Goal: Transaction & Acquisition: Book appointment/travel/reservation

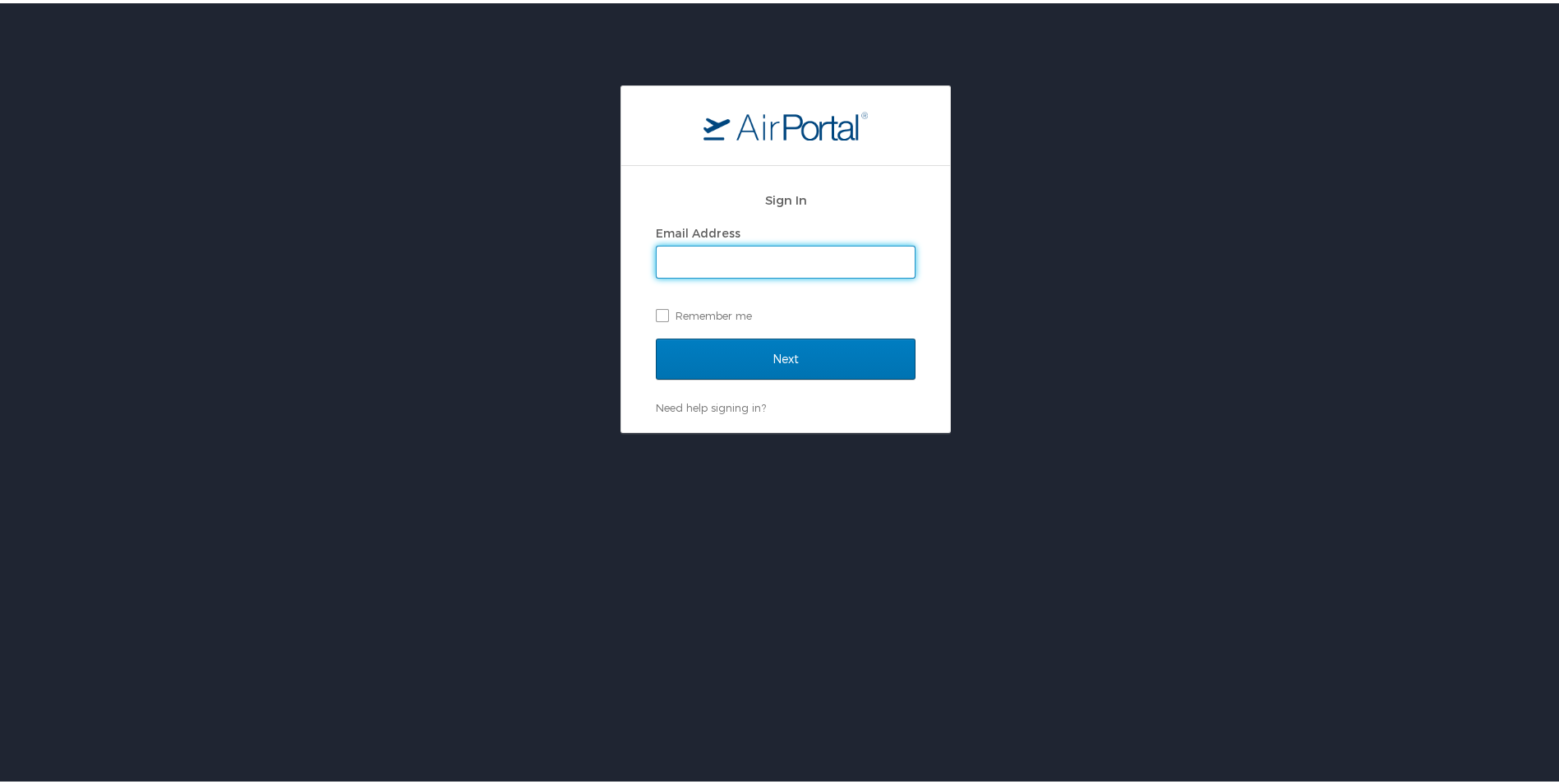
click at [720, 255] on input "Email Address" at bounding box center [785, 259] width 258 height 31
type input "martin.patton@i3-corps.com"
click at [656, 335] on input "Next" at bounding box center [785, 356] width 260 height 42
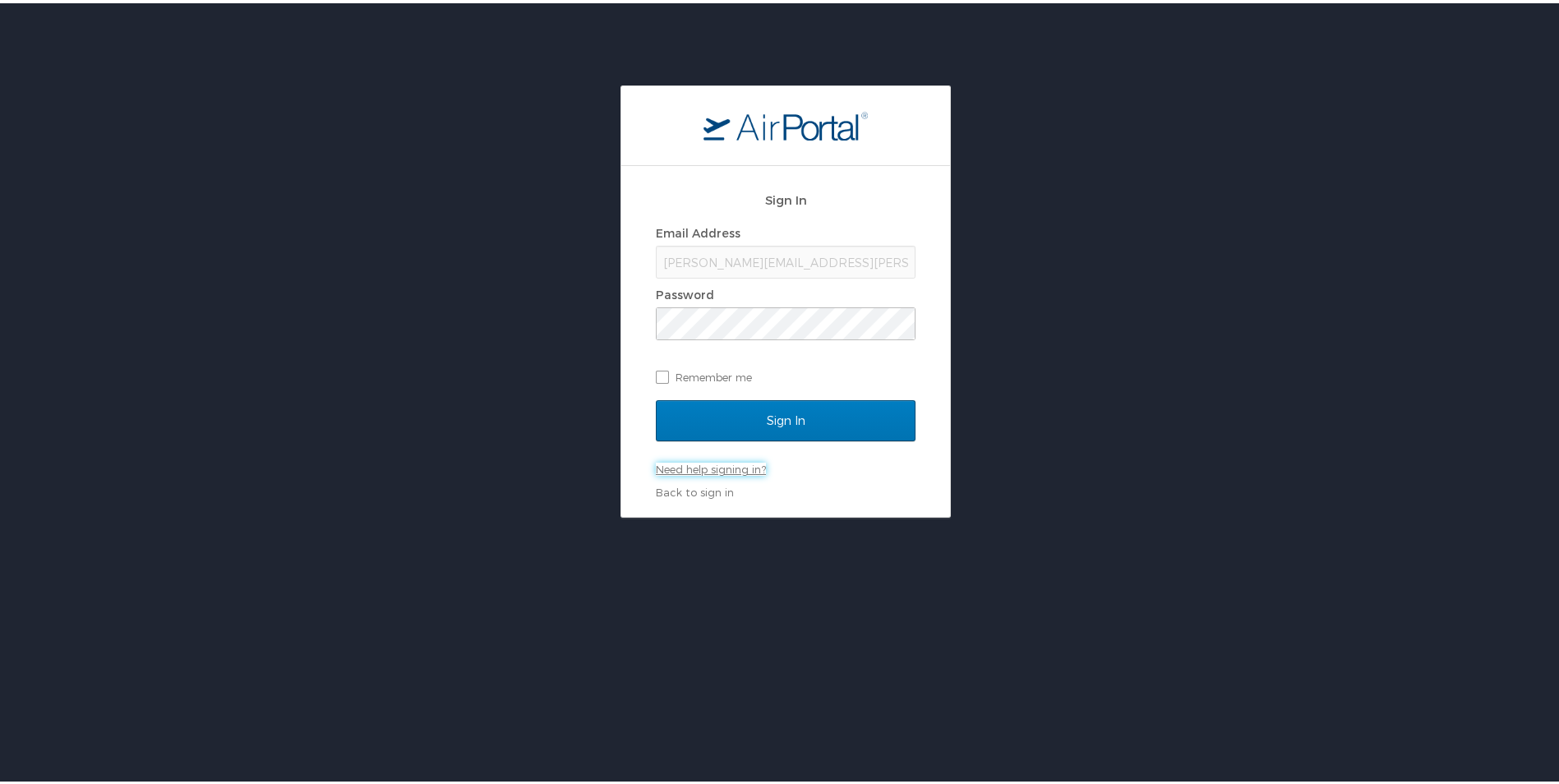
click at [692, 468] on link "Need help signing in?" at bounding box center [711, 466] width 110 height 13
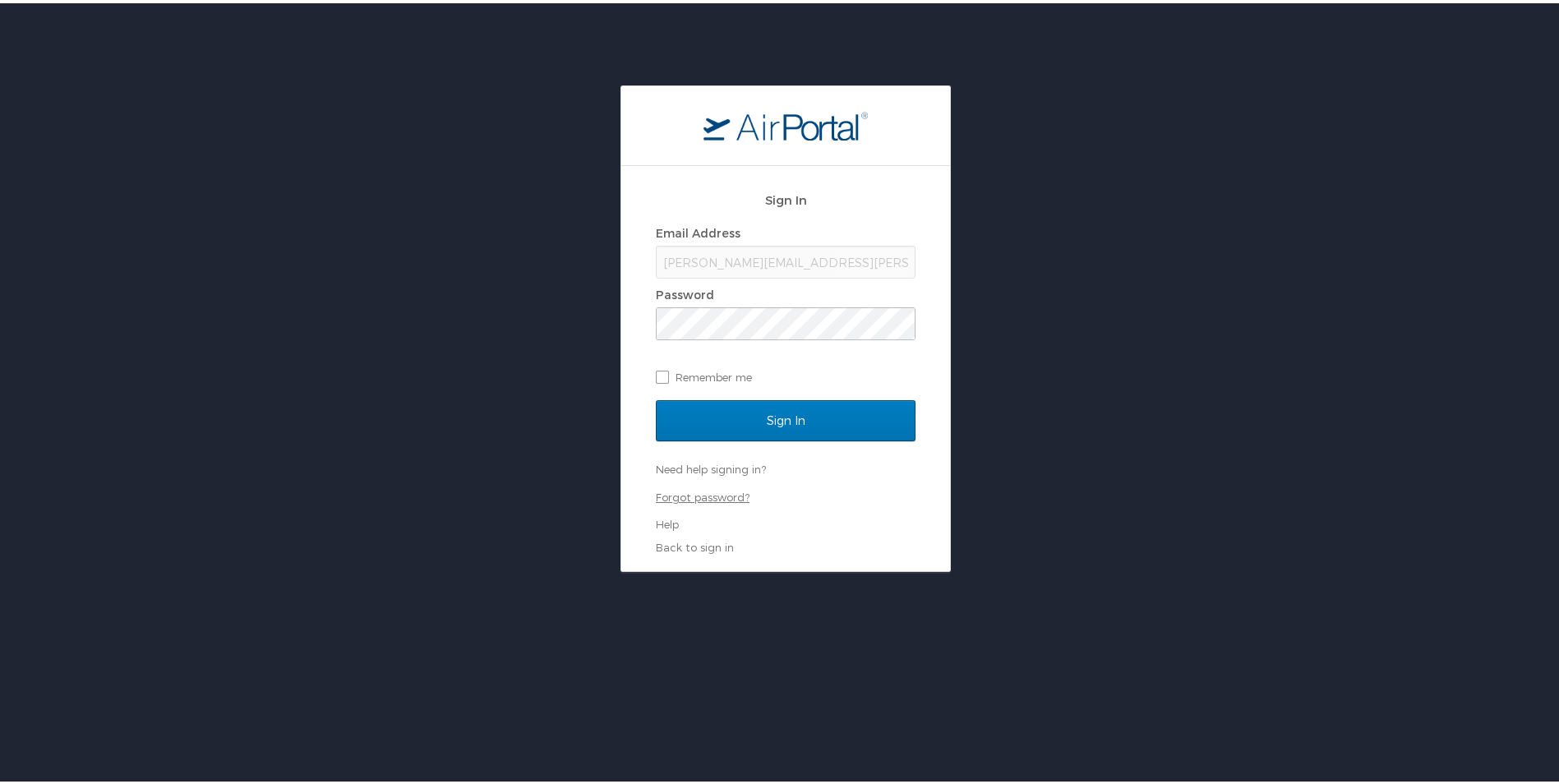
click at [676, 495] on link "Forgot password?" at bounding box center [702, 494] width 93 height 13
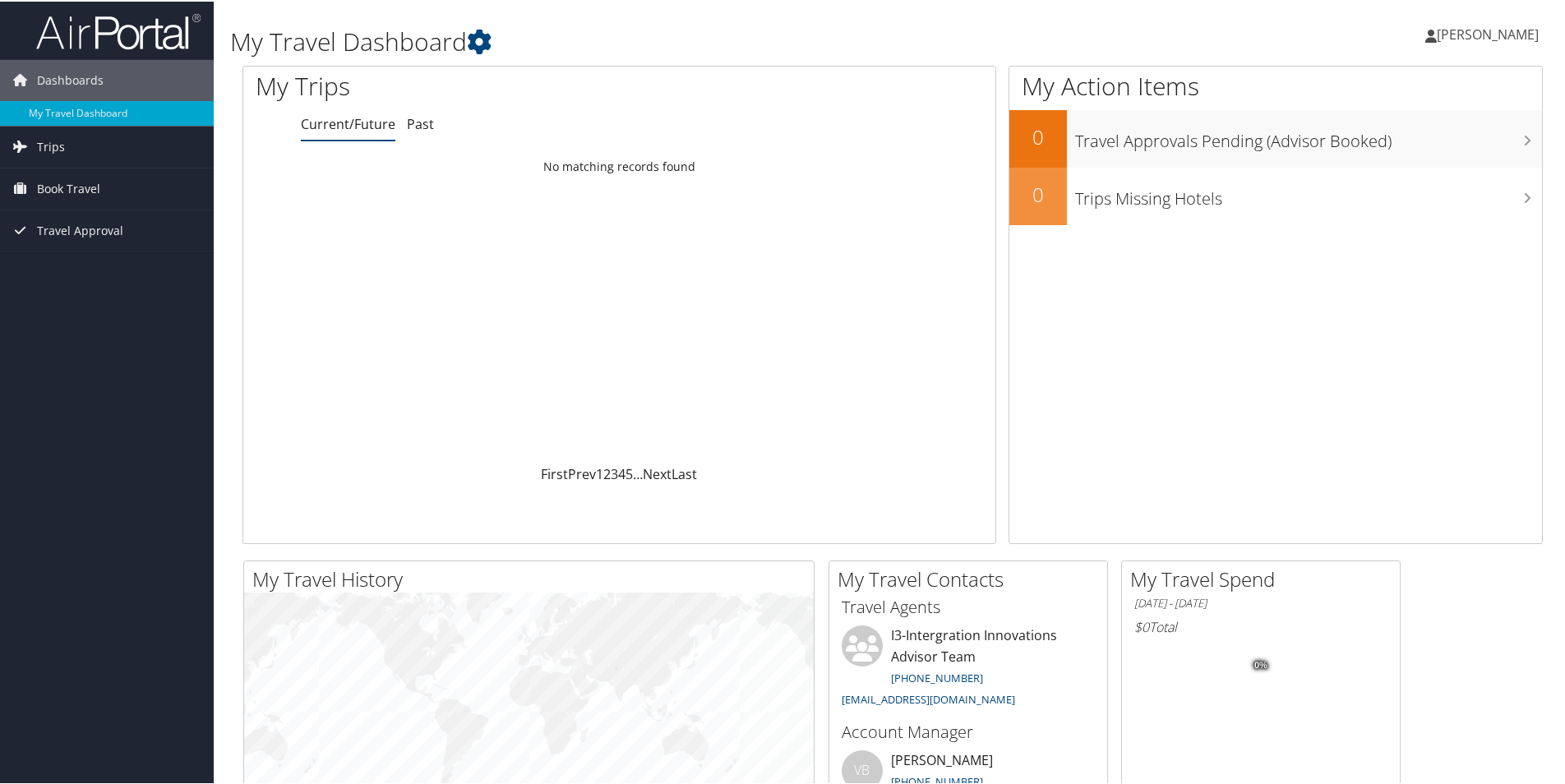
click at [1495, 36] on span "[PERSON_NAME]" at bounding box center [1489, 32] width 102 height 18
click at [1409, 146] on link "View Travel Profile" at bounding box center [1444, 146] width 183 height 28
click at [85, 108] on link "My Travel Dashboard" at bounding box center [107, 111] width 213 height 25
click at [68, 146] on link "Trips" at bounding box center [107, 145] width 213 height 42
click at [110, 256] on link "Book Travel" at bounding box center [107, 261] width 213 height 42
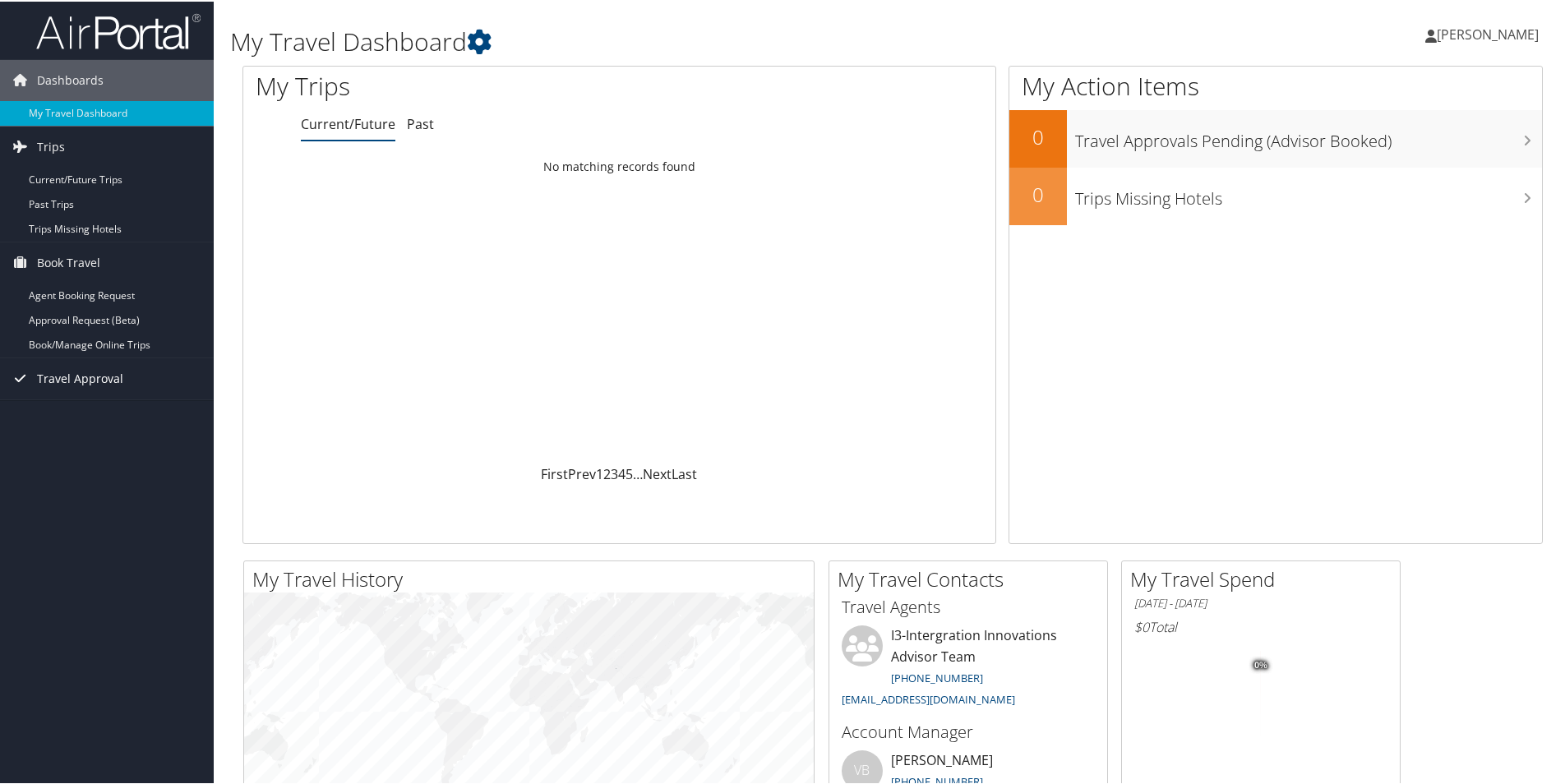
click at [118, 376] on span "Travel Approval" at bounding box center [79, 377] width 86 height 42
click at [135, 379] on link "Travel Approval" at bounding box center [107, 377] width 213 height 42
click at [113, 259] on link "Book Travel" at bounding box center [107, 261] width 213 height 42
click at [109, 153] on link "Trips" at bounding box center [107, 145] width 213 height 42
click at [1485, 36] on span "[PERSON_NAME]" at bounding box center [1489, 32] width 102 height 18
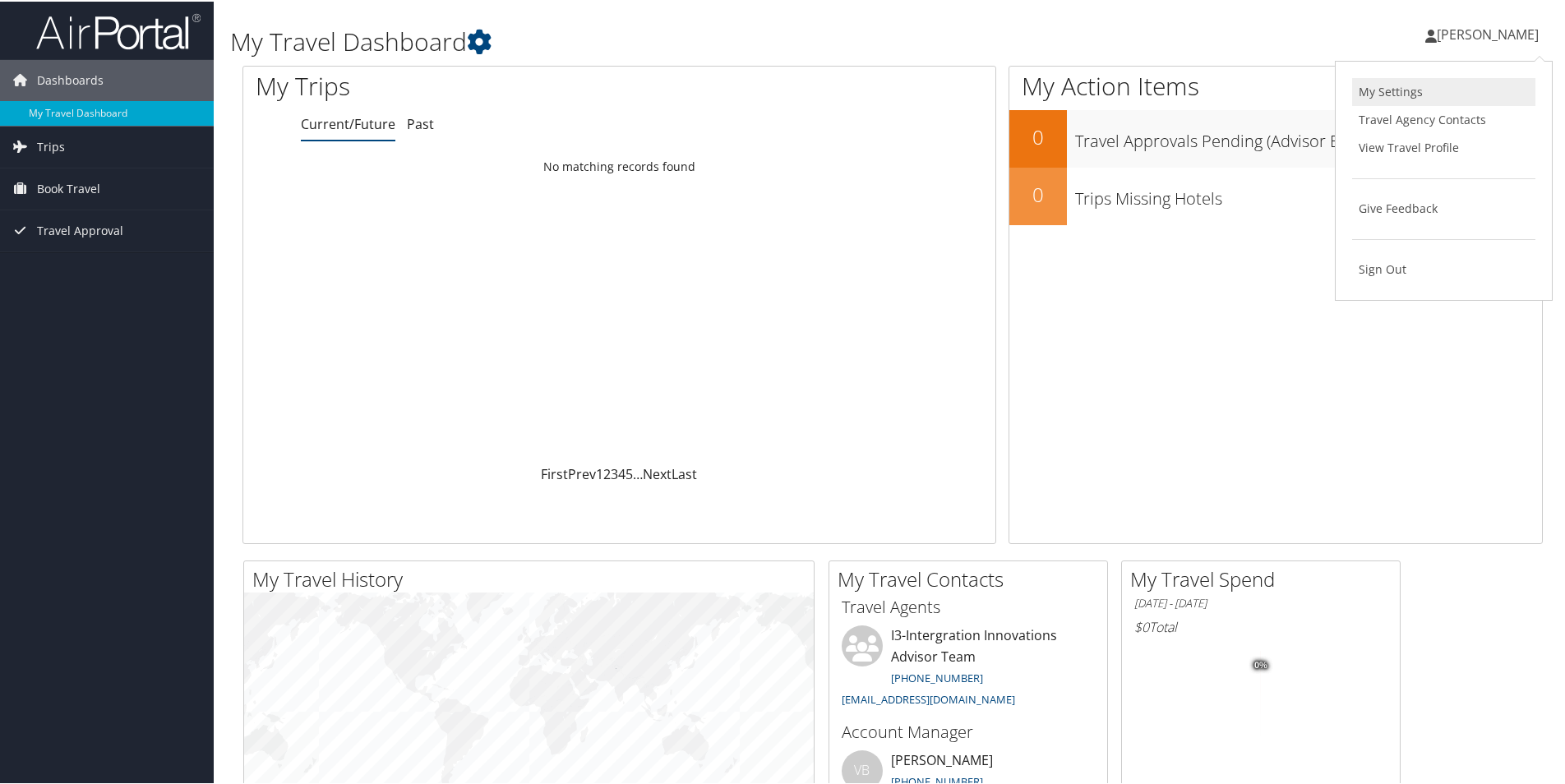
click at [1406, 89] on link "My Settings" at bounding box center [1444, 91] width 183 height 28
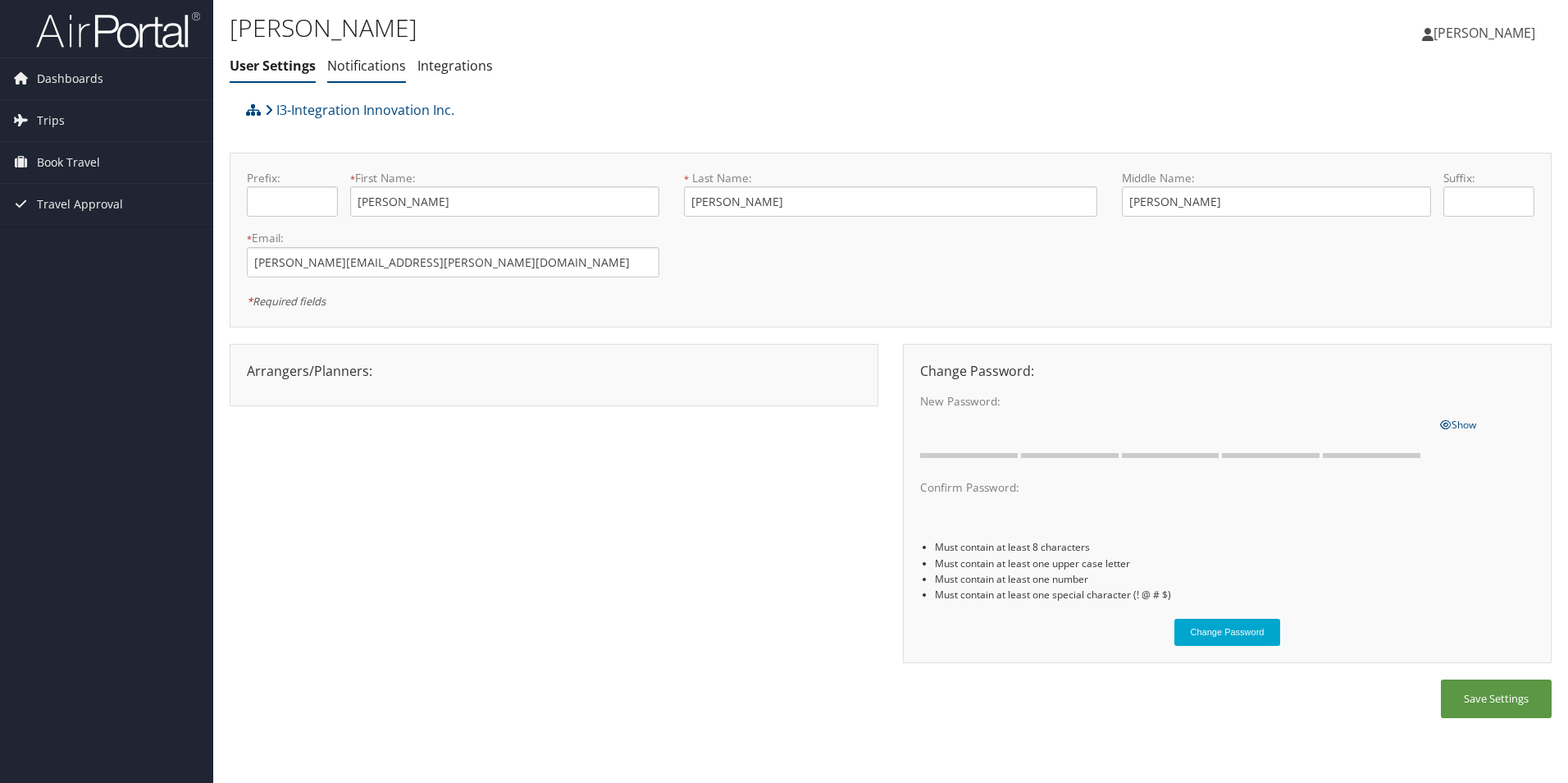
click at [368, 67] on link "Notifications" at bounding box center [367, 65] width 79 height 18
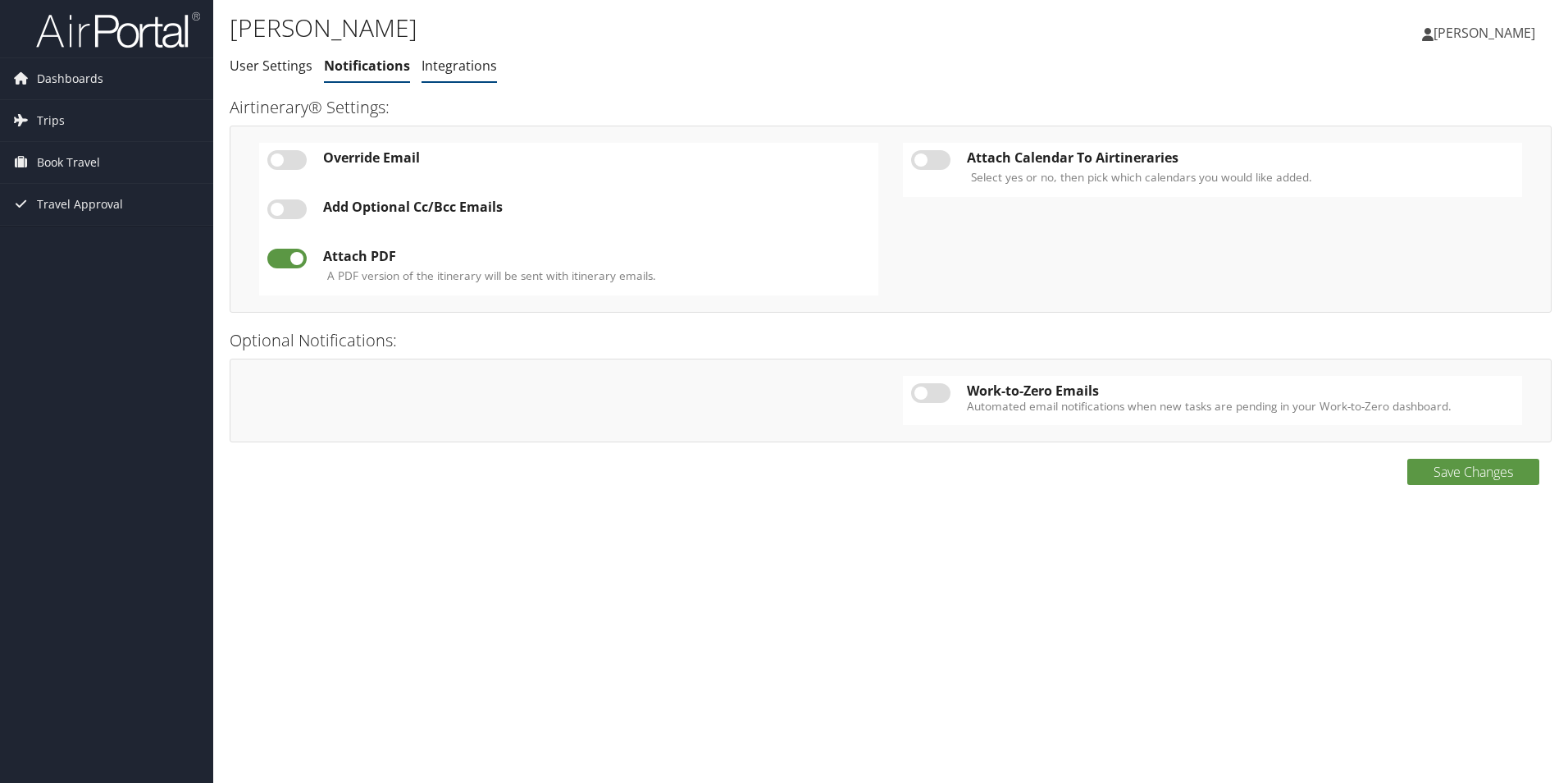
click at [474, 67] on link "Integrations" at bounding box center [460, 65] width 75 height 18
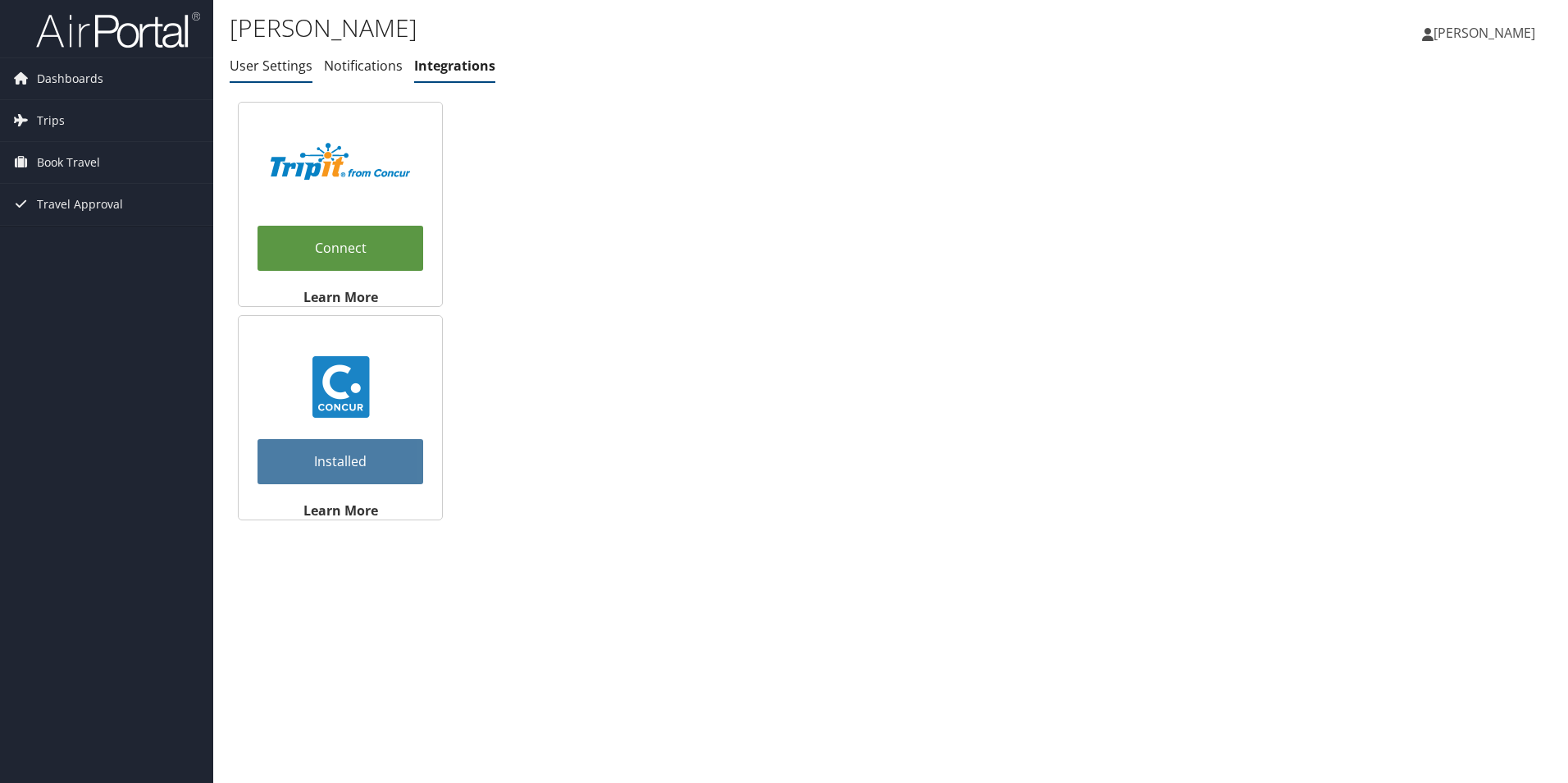
click at [276, 60] on link "User Settings" at bounding box center [271, 65] width 83 height 18
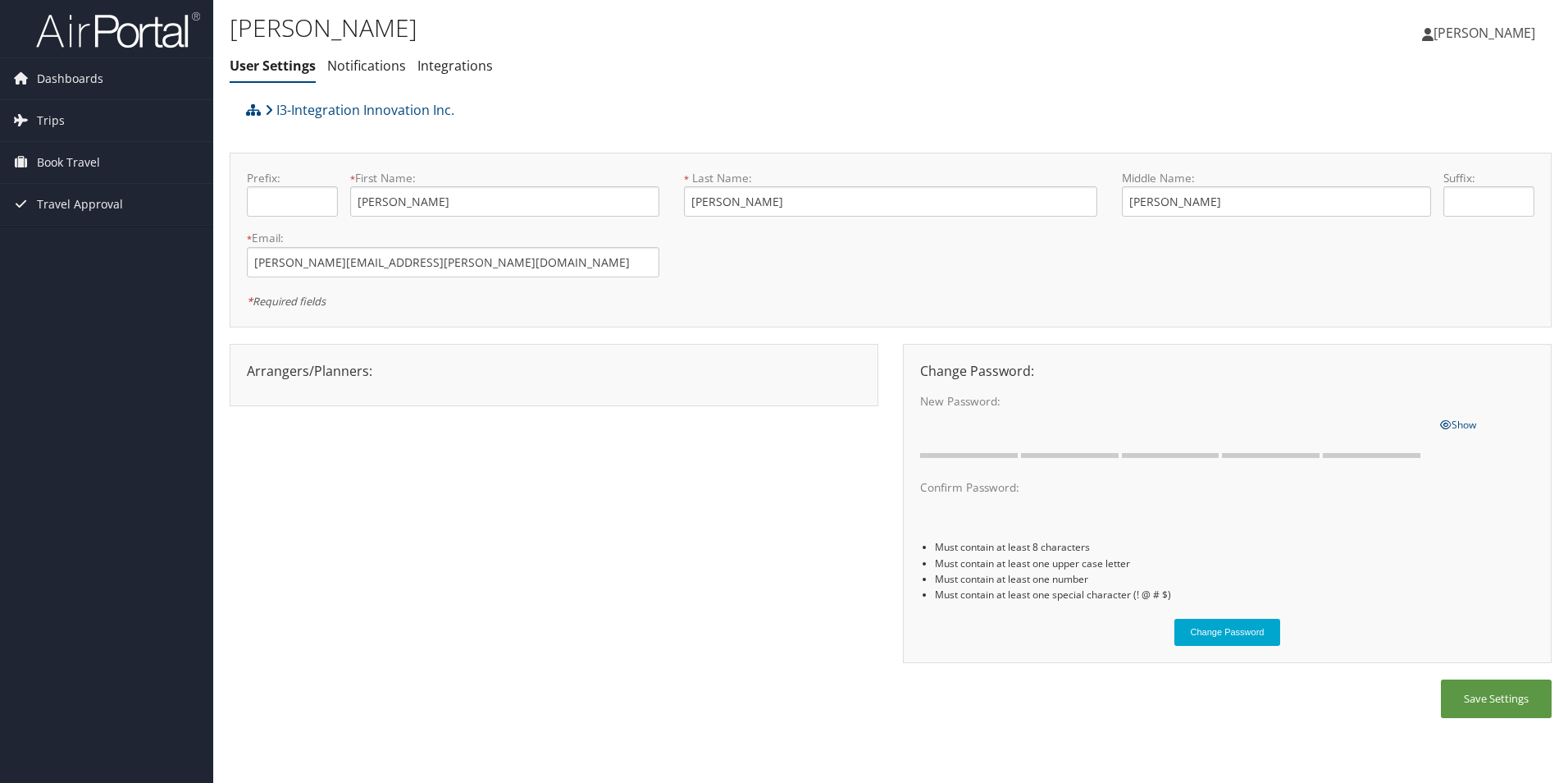
click at [1518, 34] on span "[PERSON_NAME]" at bounding box center [1485, 32] width 102 height 18
click at [1400, 150] on link "View Travel Profile" at bounding box center [1443, 146] width 183 height 28
click at [733, 546] on div "Arrangers/Planners: Edit Arrangers & Planners Save Changes Cancel × Change Pass…" at bounding box center [891, 512] width 1322 height 336
click at [369, 383] on div at bounding box center [554, 384] width 639 height 8
click at [379, 67] on link "Notifications" at bounding box center [367, 65] width 79 height 18
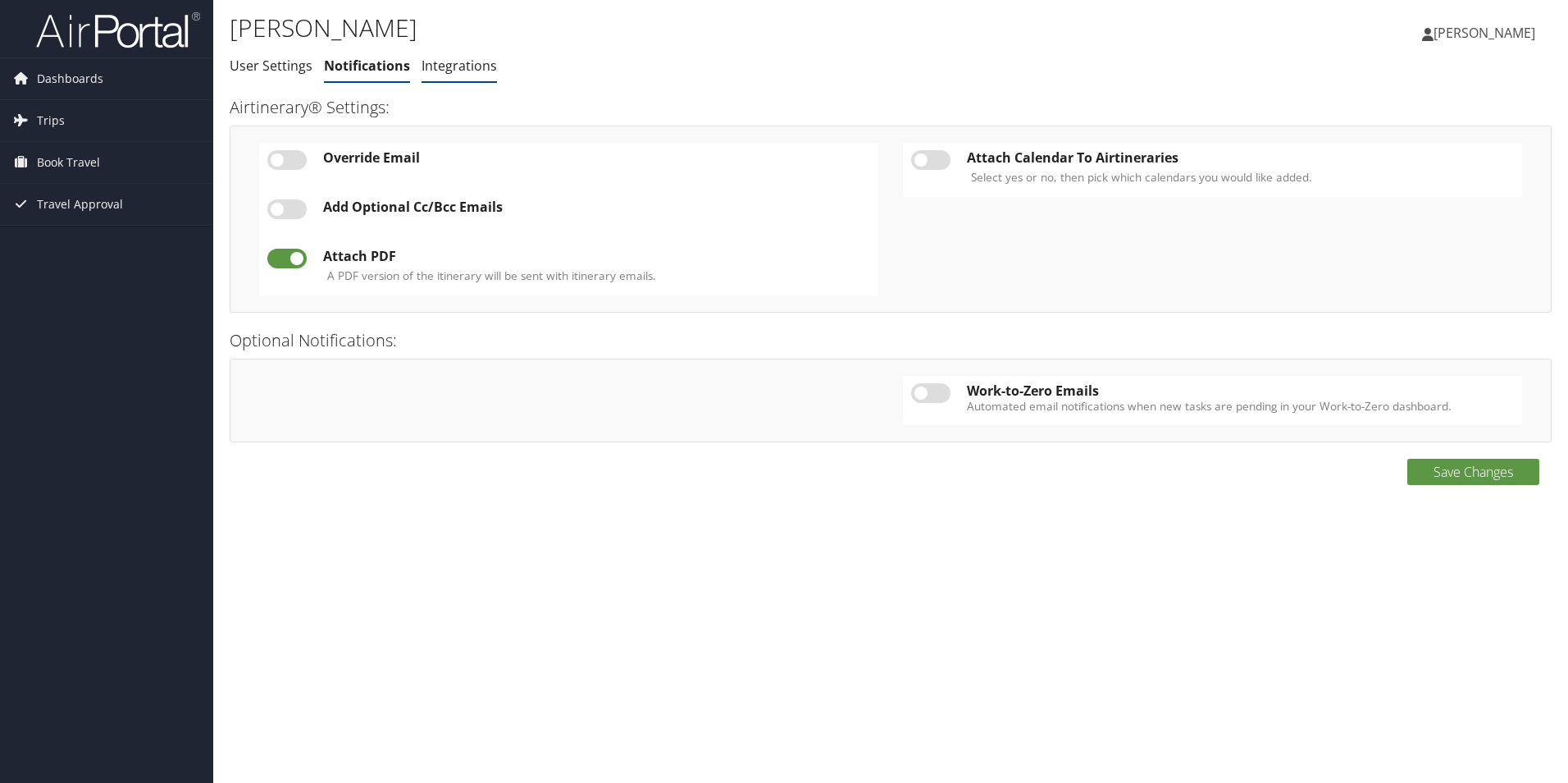
click at [477, 62] on link "Integrations" at bounding box center [460, 65] width 75 height 18
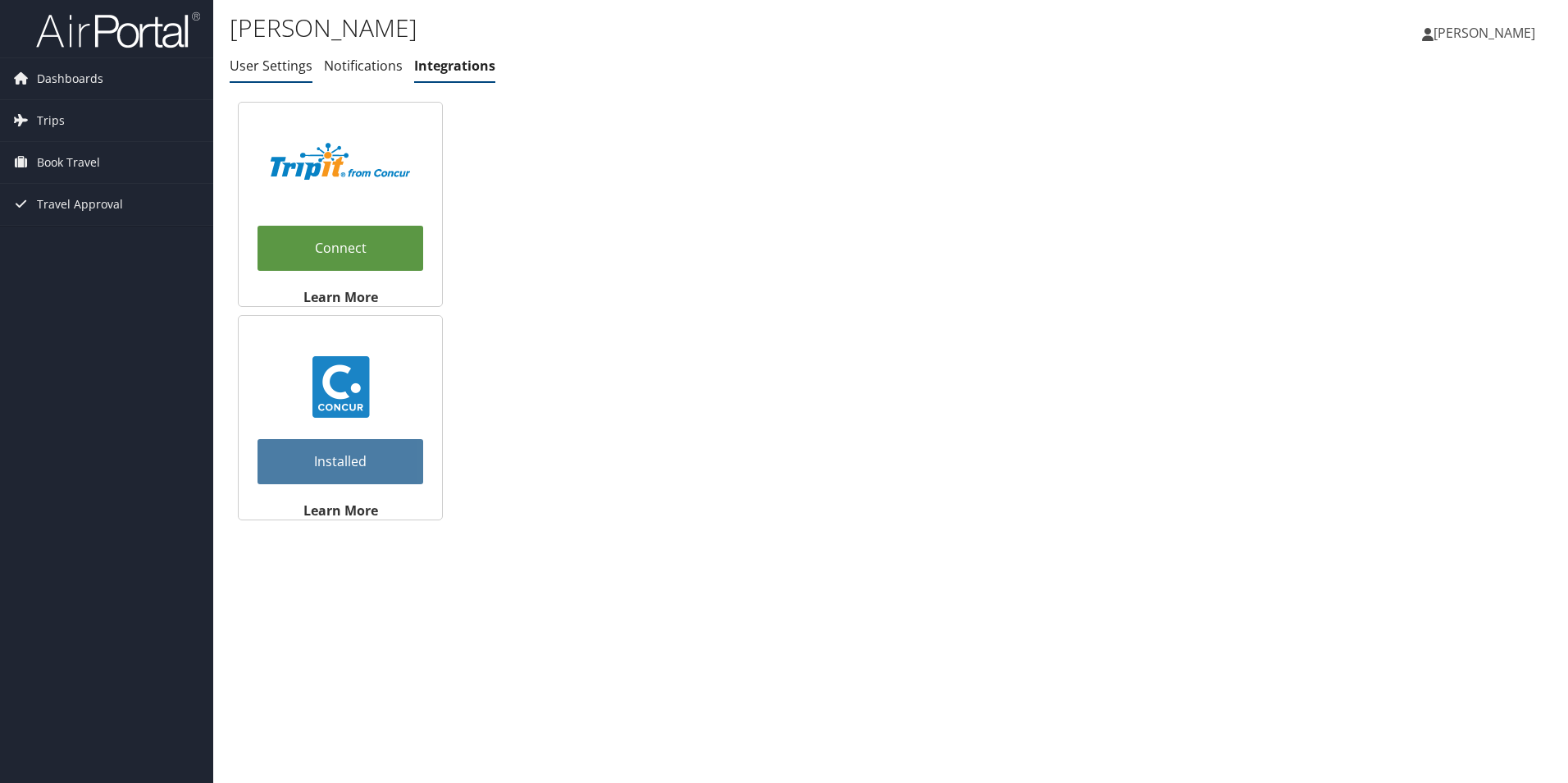
click at [268, 56] on li "User Settings" at bounding box center [271, 66] width 83 height 29
click at [250, 65] on link "User Settings" at bounding box center [271, 65] width 83 height 18
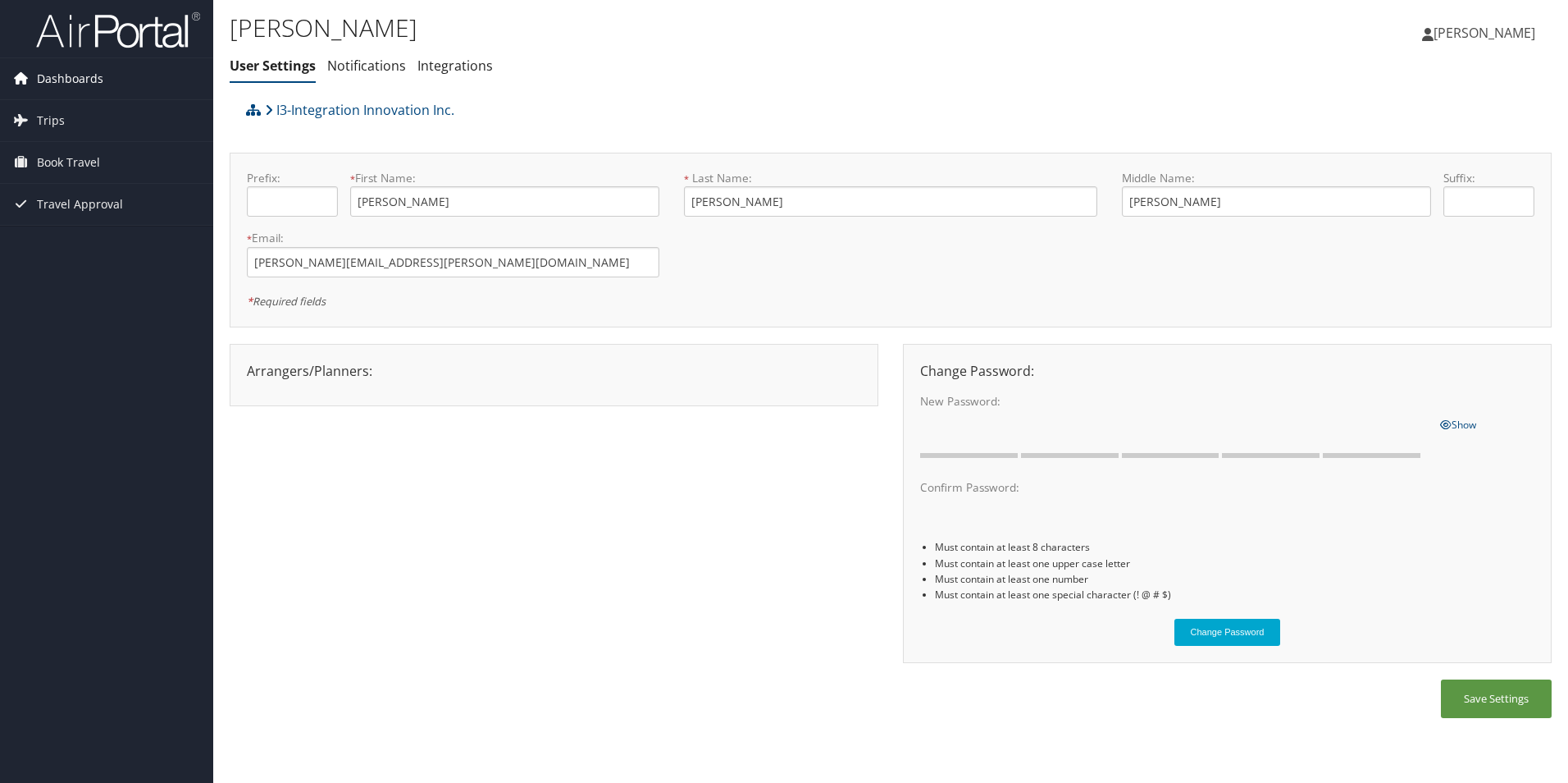
click at [73, 76] on span "Dashboards" at bounding box center [70, 79] width 67 height 41
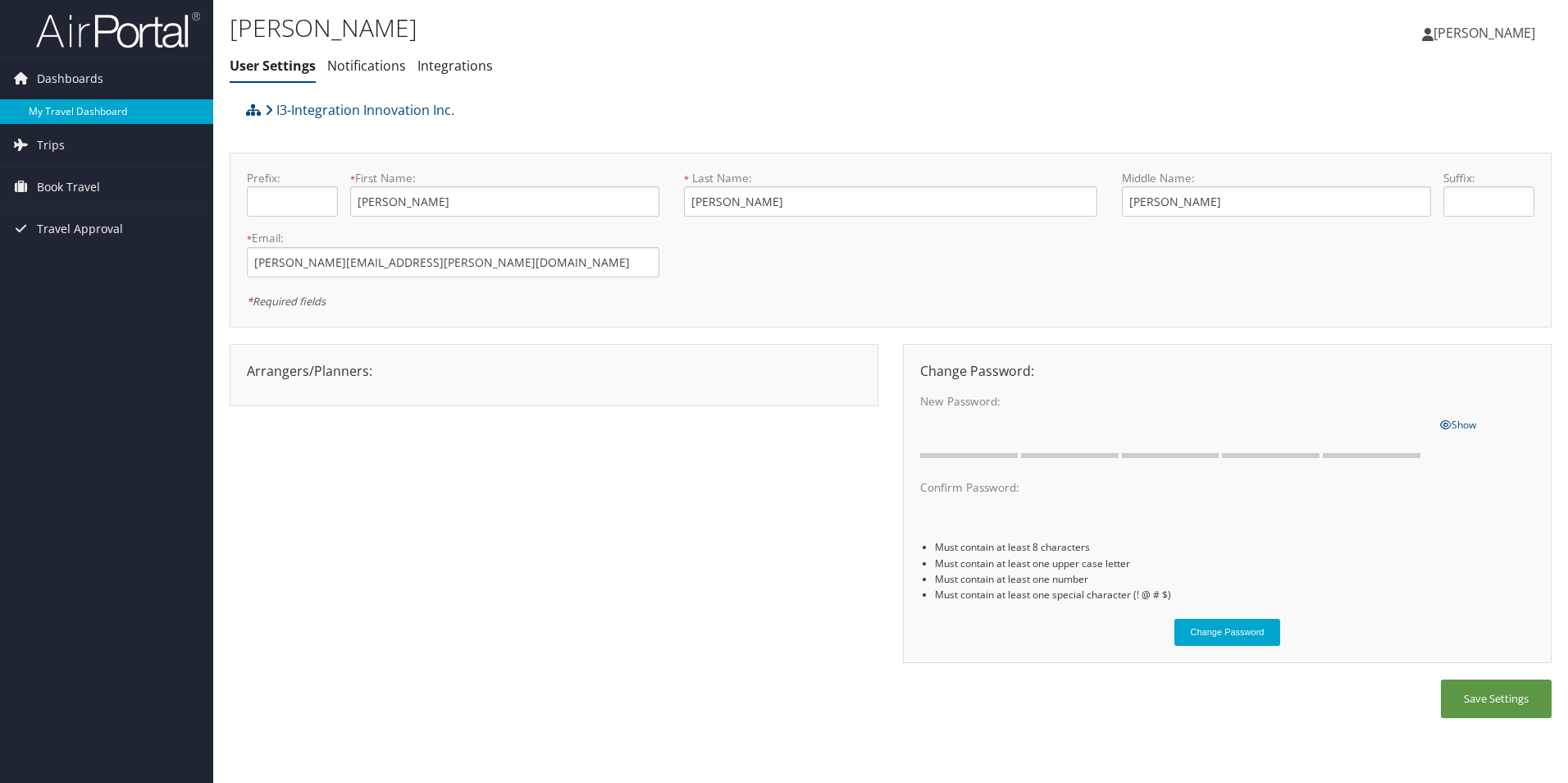
click at [77, 105] on link "My Travel Dashboard" at bounding box center [106, 111] width 213 height 24
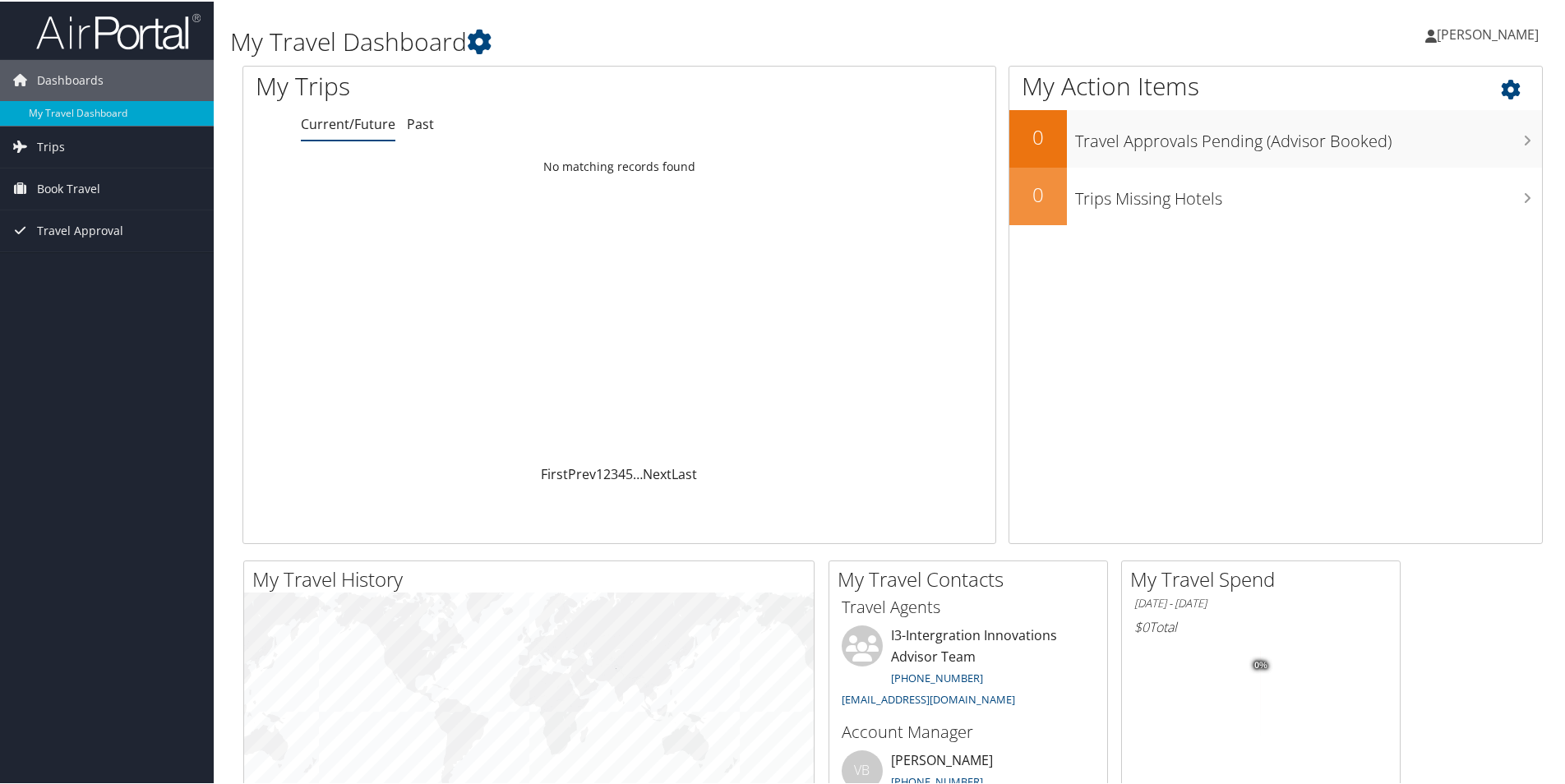
click at [1505, 90] on icon at bounding box center [1524, 84] width 48 height 28
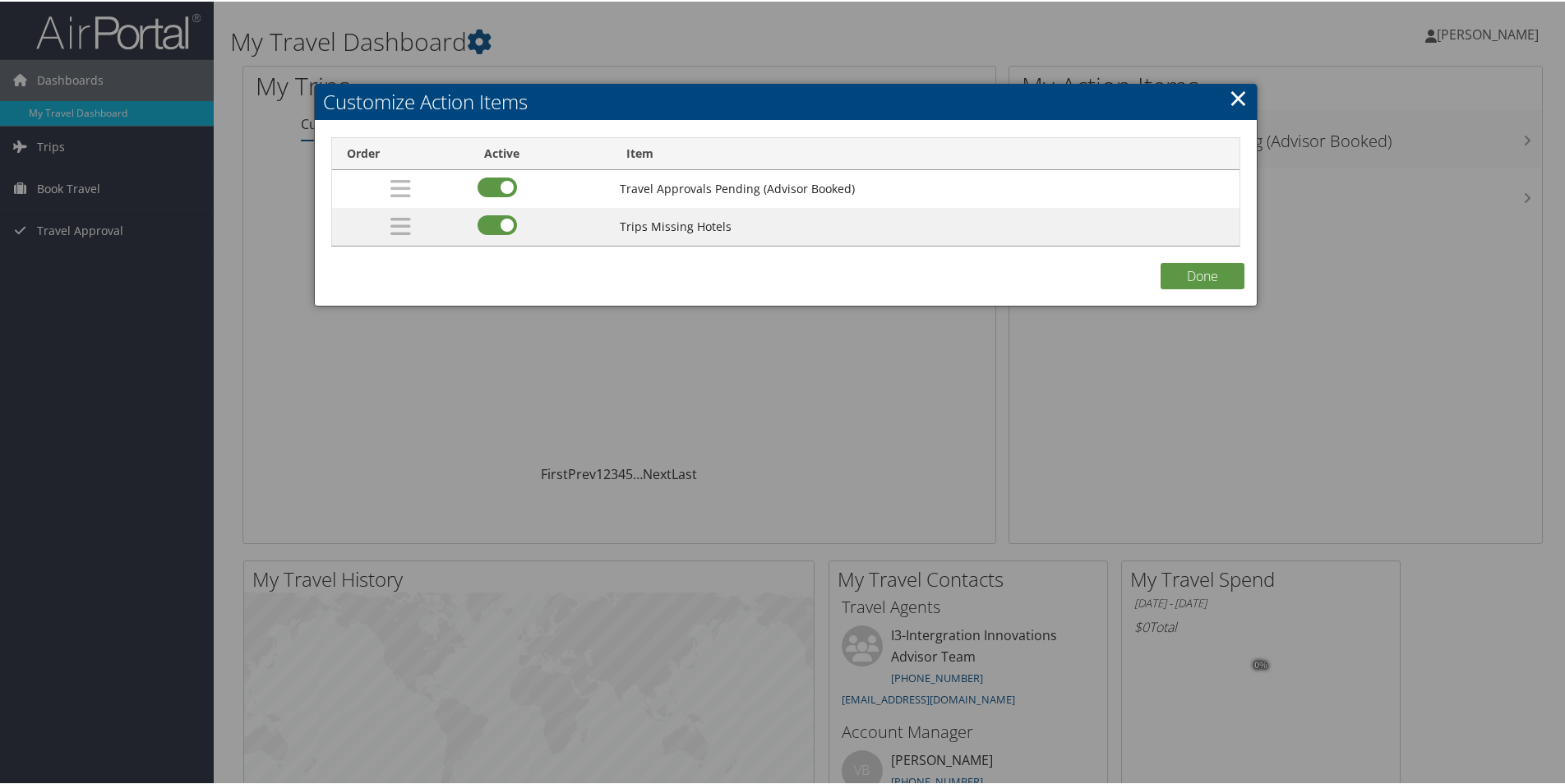
click at [1235, 96] on link "×" at bounding box center [1238, 95] width 19 height 33
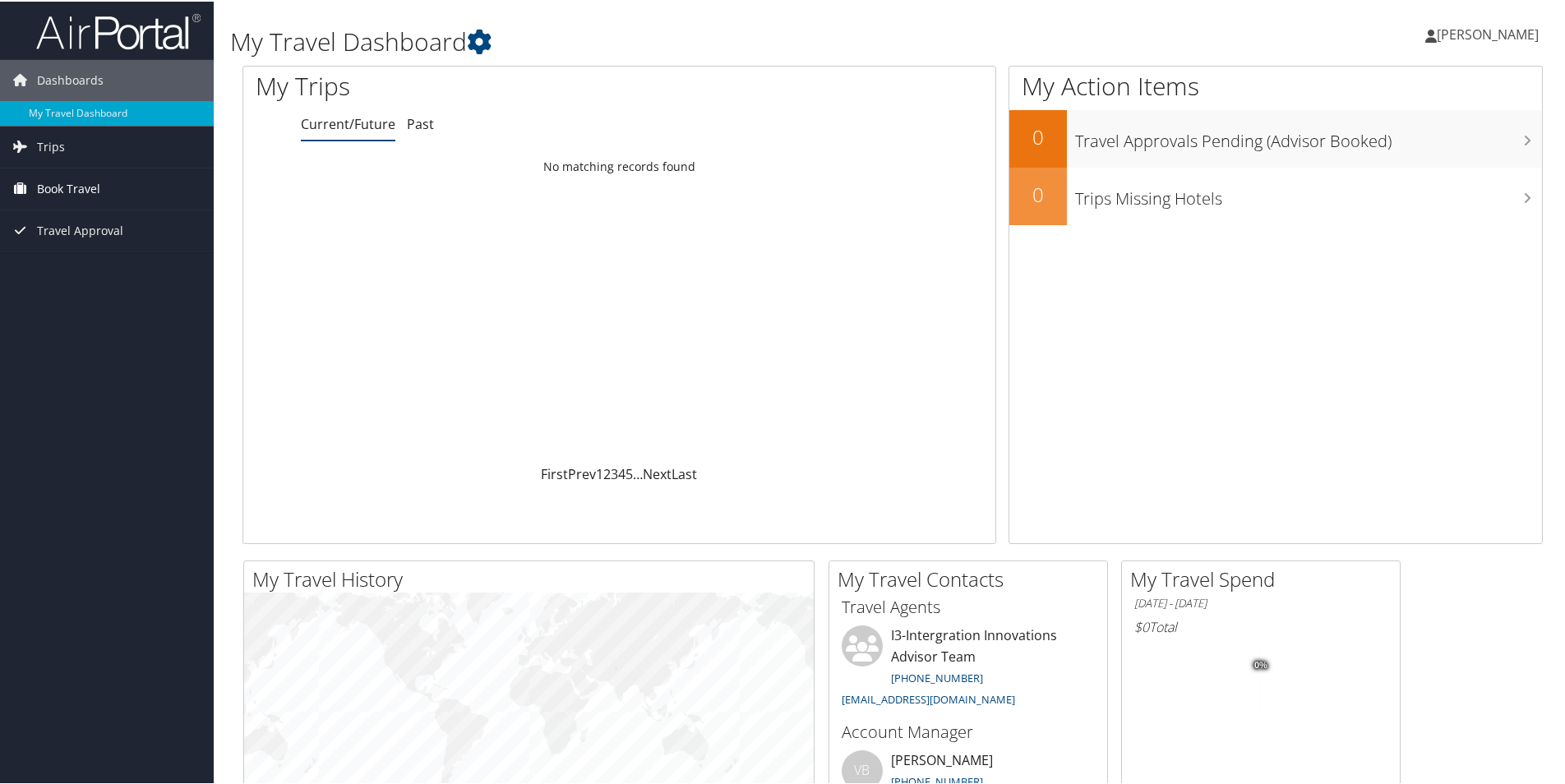
click at [89, 179] on span "Book Travel" at bounding box center [68, 188] width 63 height 42
click at [76, 184] on span "Book Travel" at bounding box center [68, 188] width 63 height 42
click at [480, 39] on icon at bounding box center [480, 41] width 25 height 25
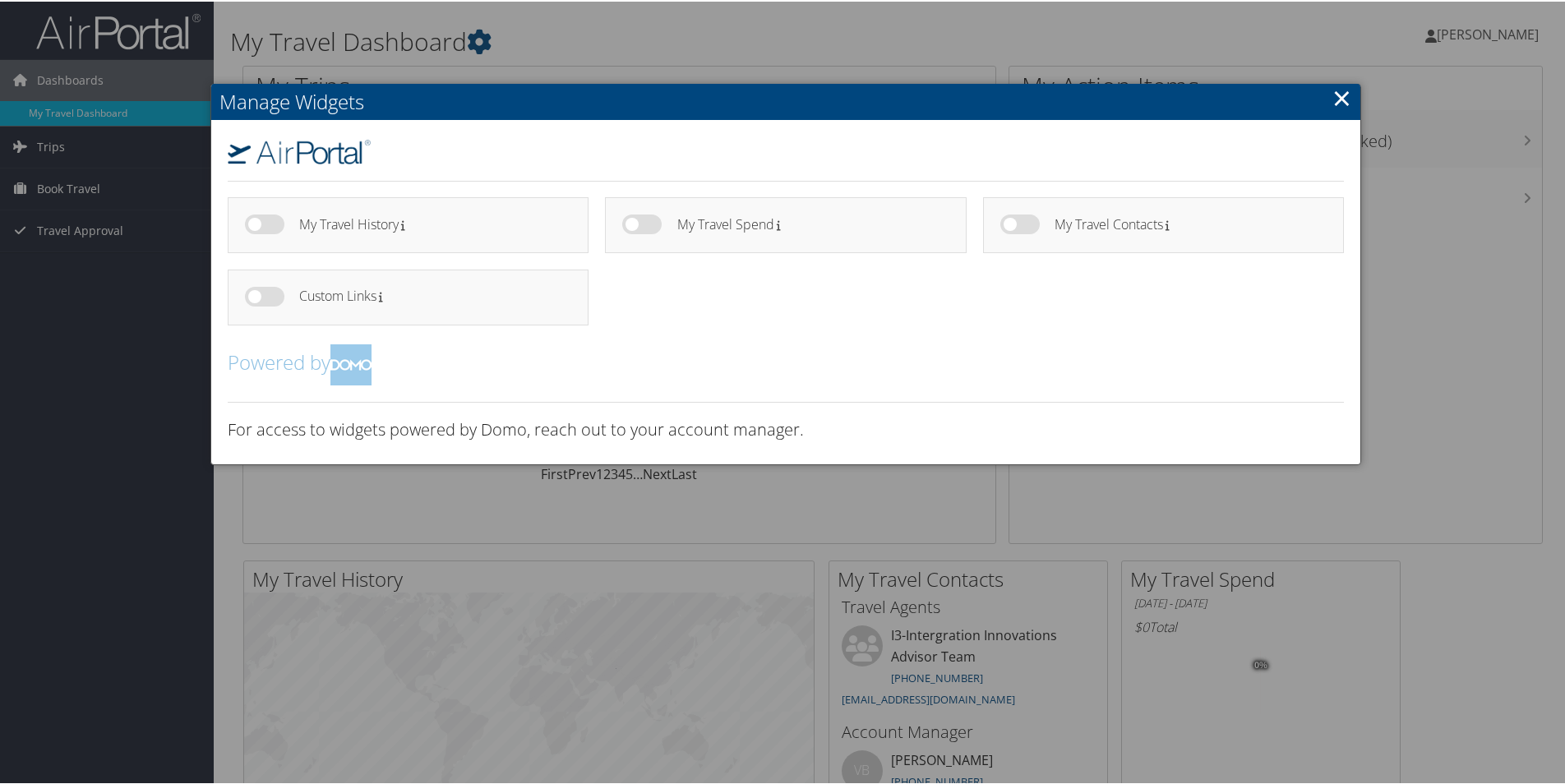
click at [1341, 97] on link "×" at bounding box center [1342, 95] width 19 height 33
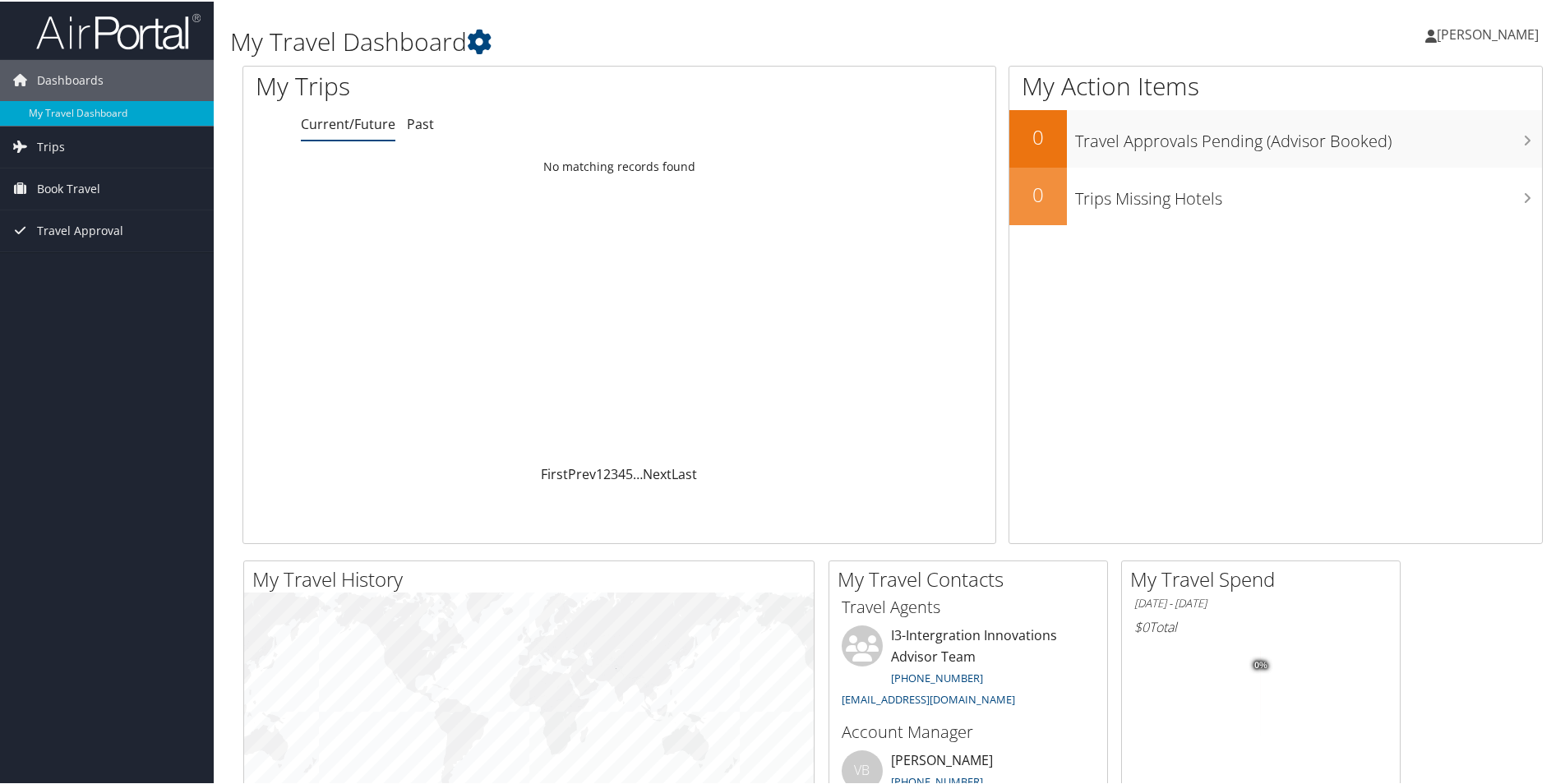
click at [1459, 26] on span "[PERSON_NAME]" at bounding box center [1489, 32] width 102 height 18
click at [1400, 94] on link "My Settings" at bounding box center [1444, 91] width 183 height 28
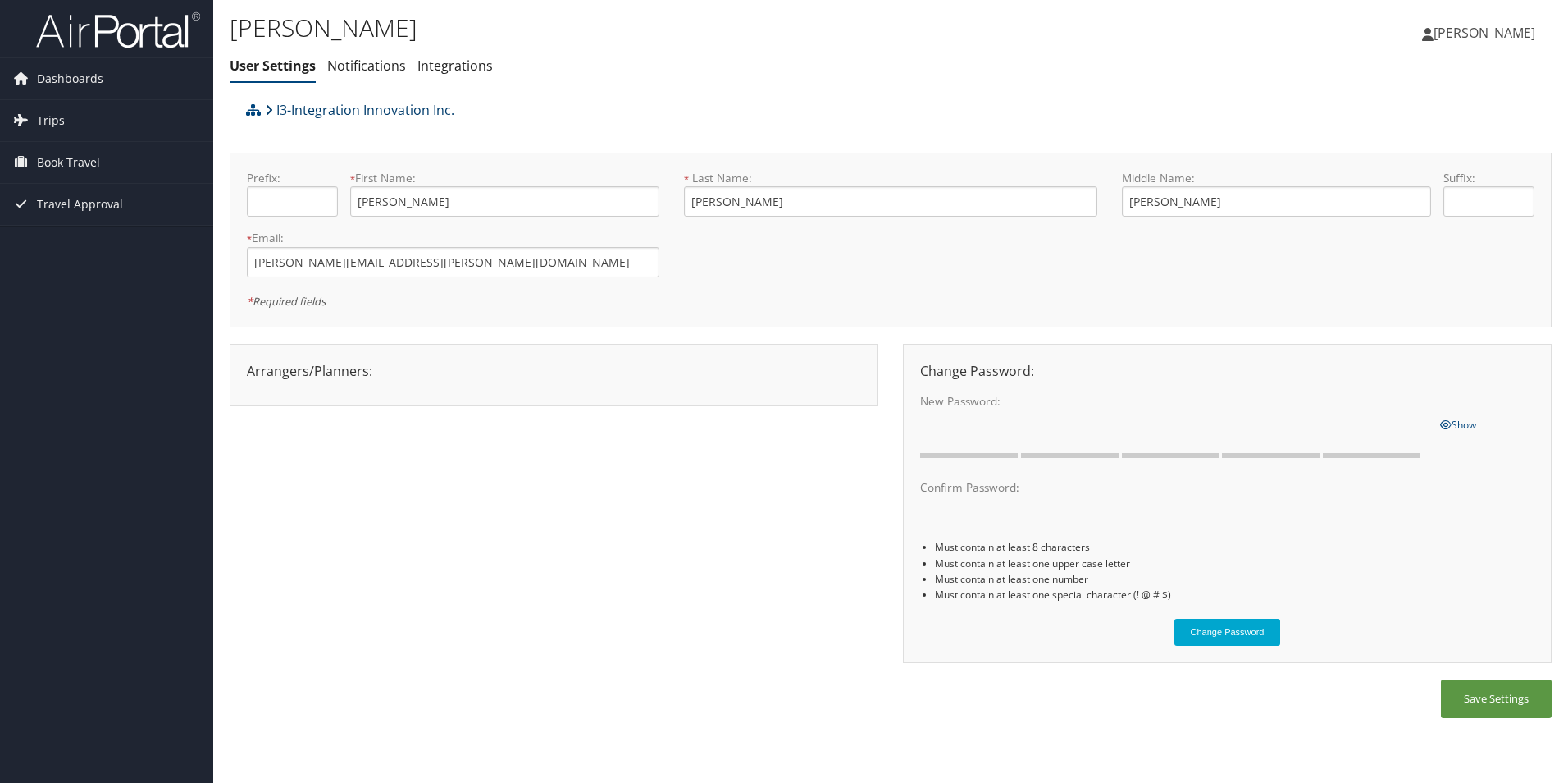
click at [331, 112] on link "I3-Integration Innovation Inc." at bounding box center [359, 109] width 189 height 33
click at [461, 73] on link "Integrations" at bounding box center [455, 65] width 75 height 18
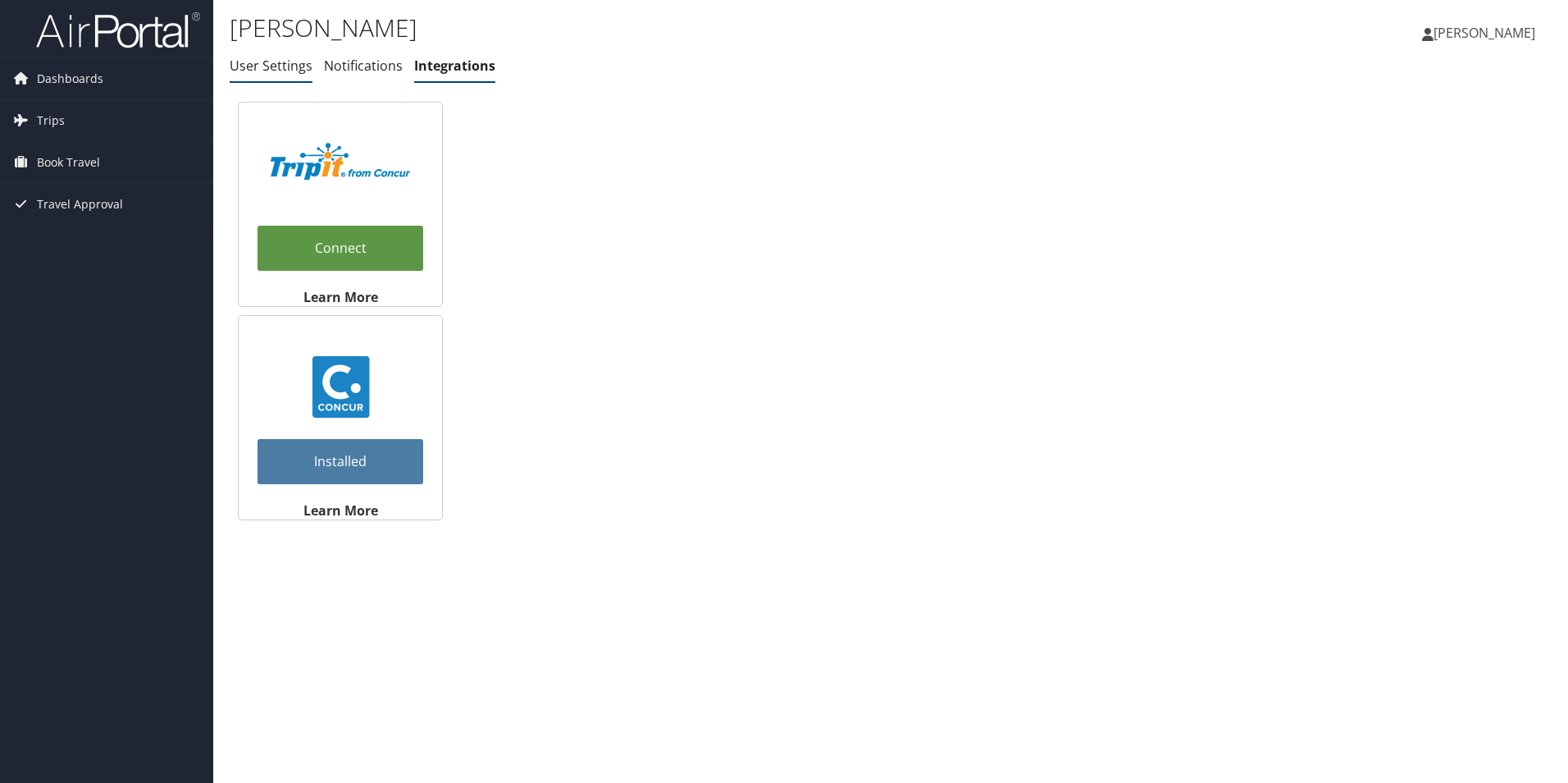
click at [273, 54] on li "User Settings" at bounding box center [271, 66] width 83 height 29
click at [280, 67] on link "User Settings" at bounding box center [271, 65] width 83 height 18
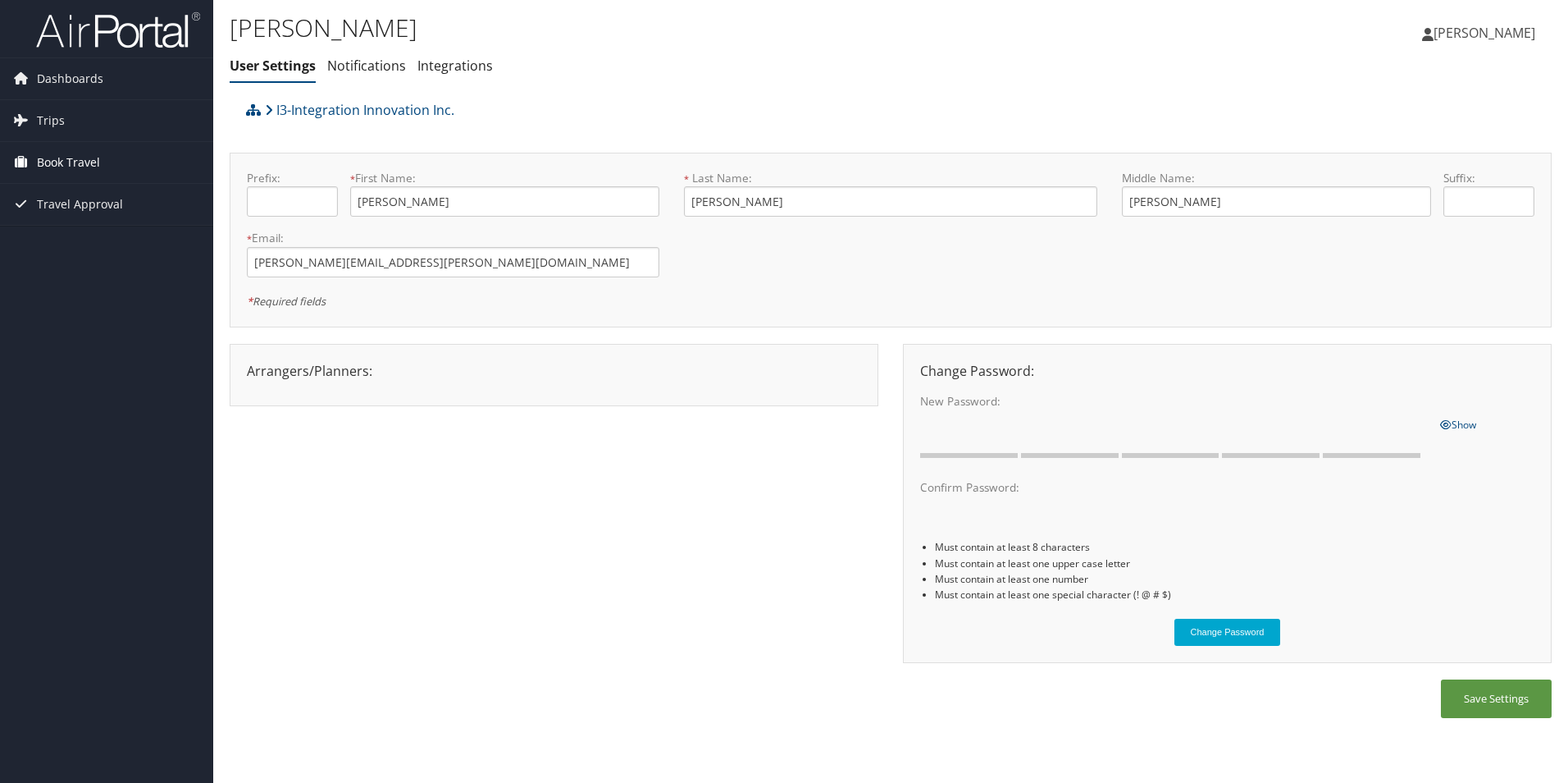
click at [105, 162] on link "Book Travel" at bounding box center [106, 163] width 213 height 41
click at [87, 237] on link "Book/Manage Online Trips" at bounding box center [106, 244] width 213 height 24
